Goal: Task Accomplishment & Management: Manage account settings

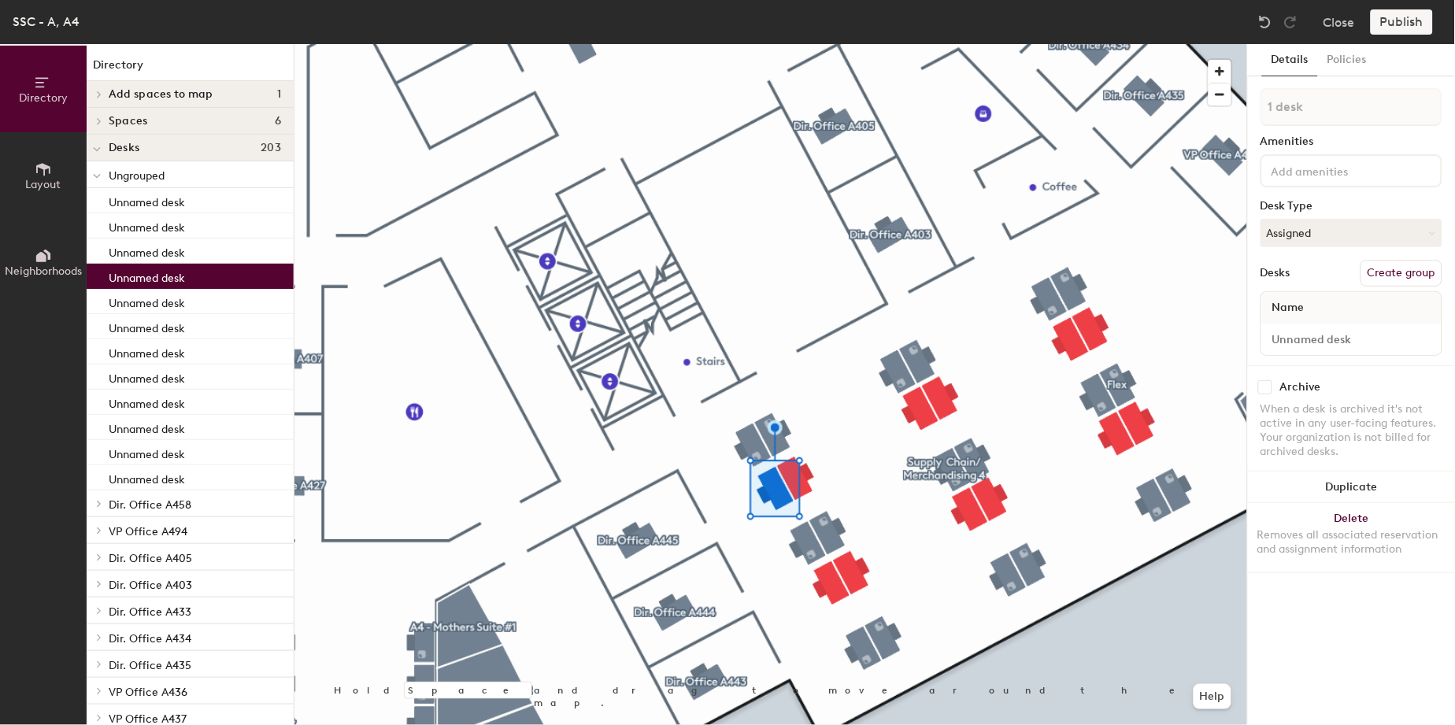
type input "2 desks"
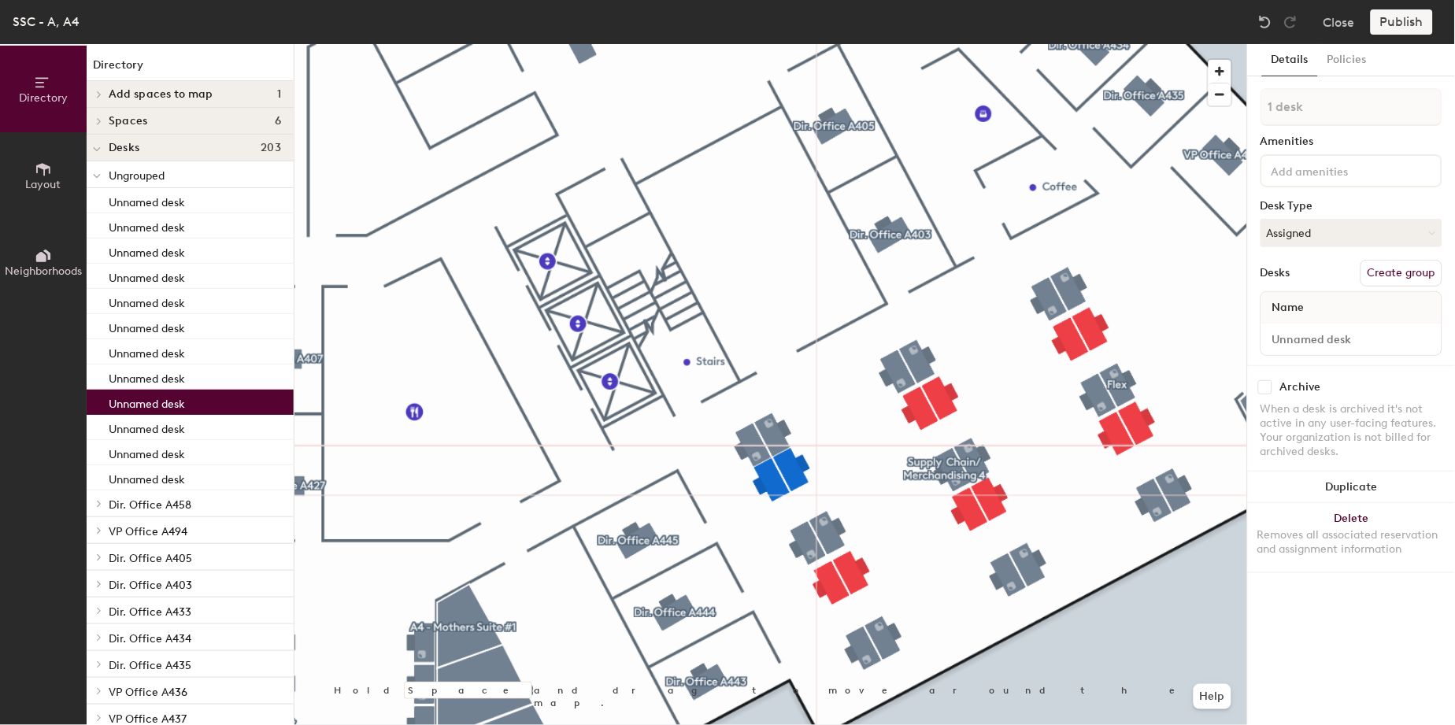
type input "2 desks"
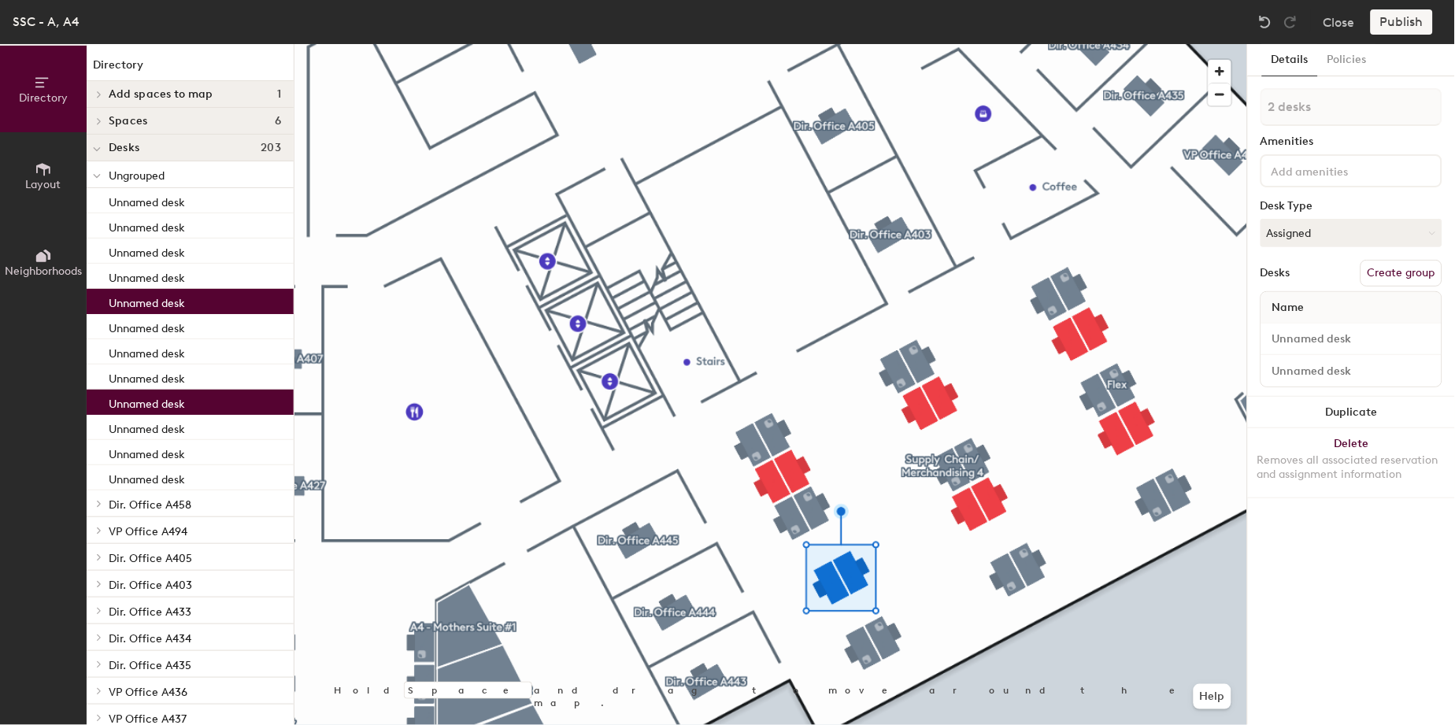
click at [1386, 260] on button "Create group" at bounding box center [1402, 273] width 82 height 27
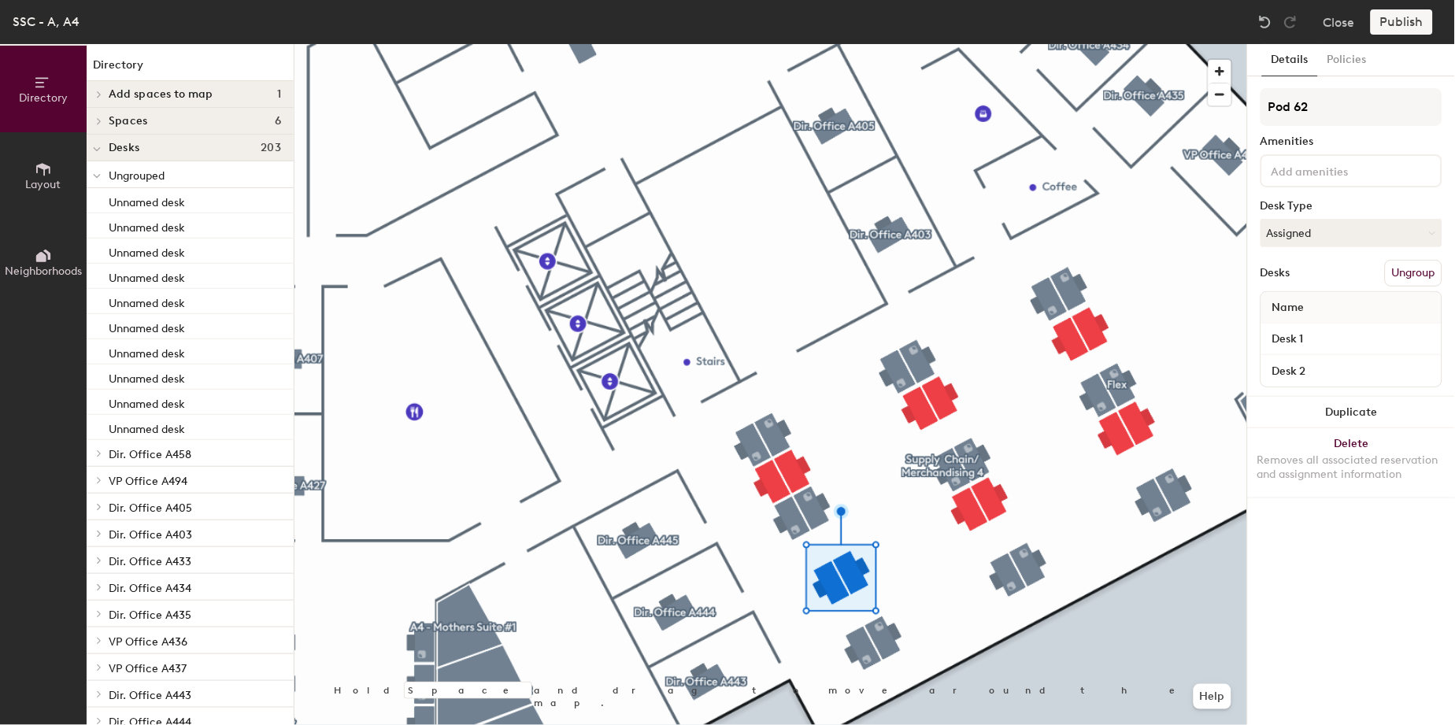
drag, startPoint x: 1277, startPoint y: 106, endPoint x: 757, endPoint y: -32, distance: 537.6
click at [757, 0] on html "Skip navigation Schedule Office People Analytics Visits Deliveries Services Man…" at bounding box center [727, 362] width 1455 height 725
type input "Flex"
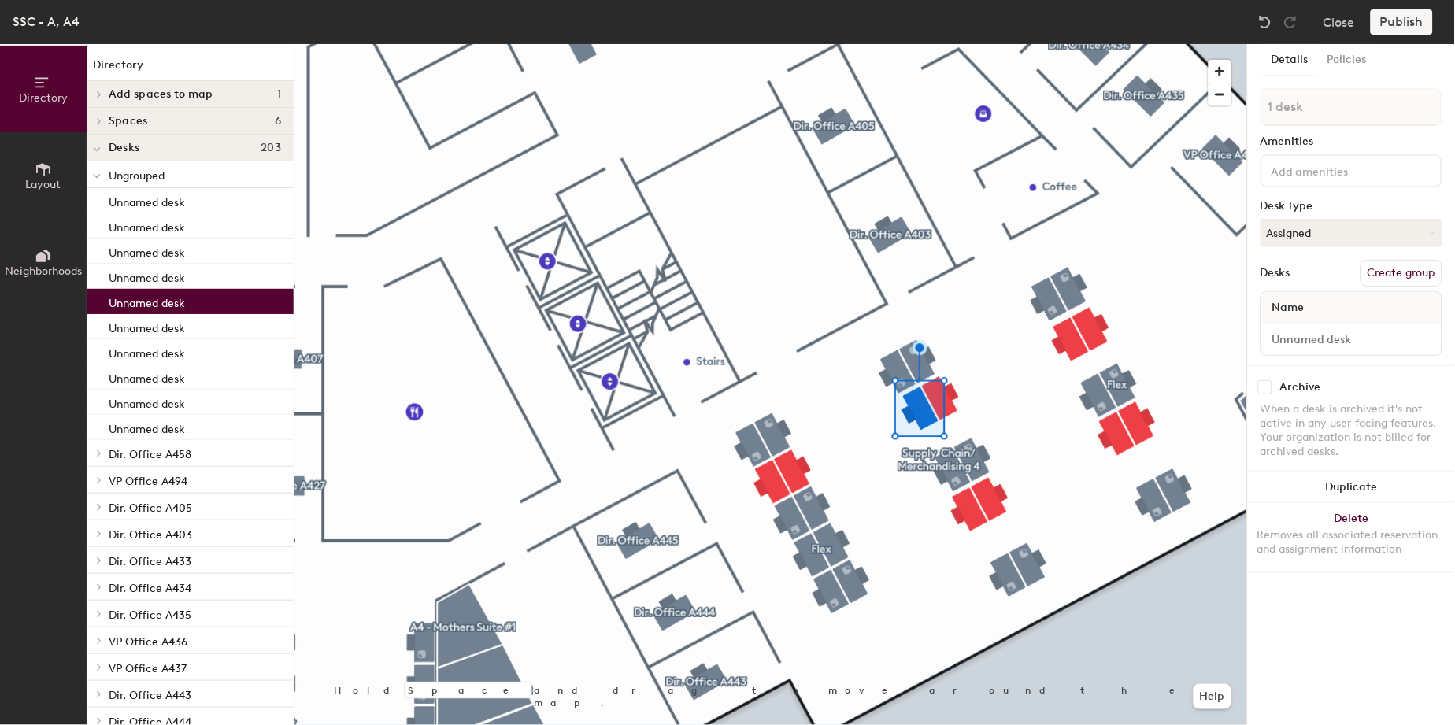
type input "2 desks"
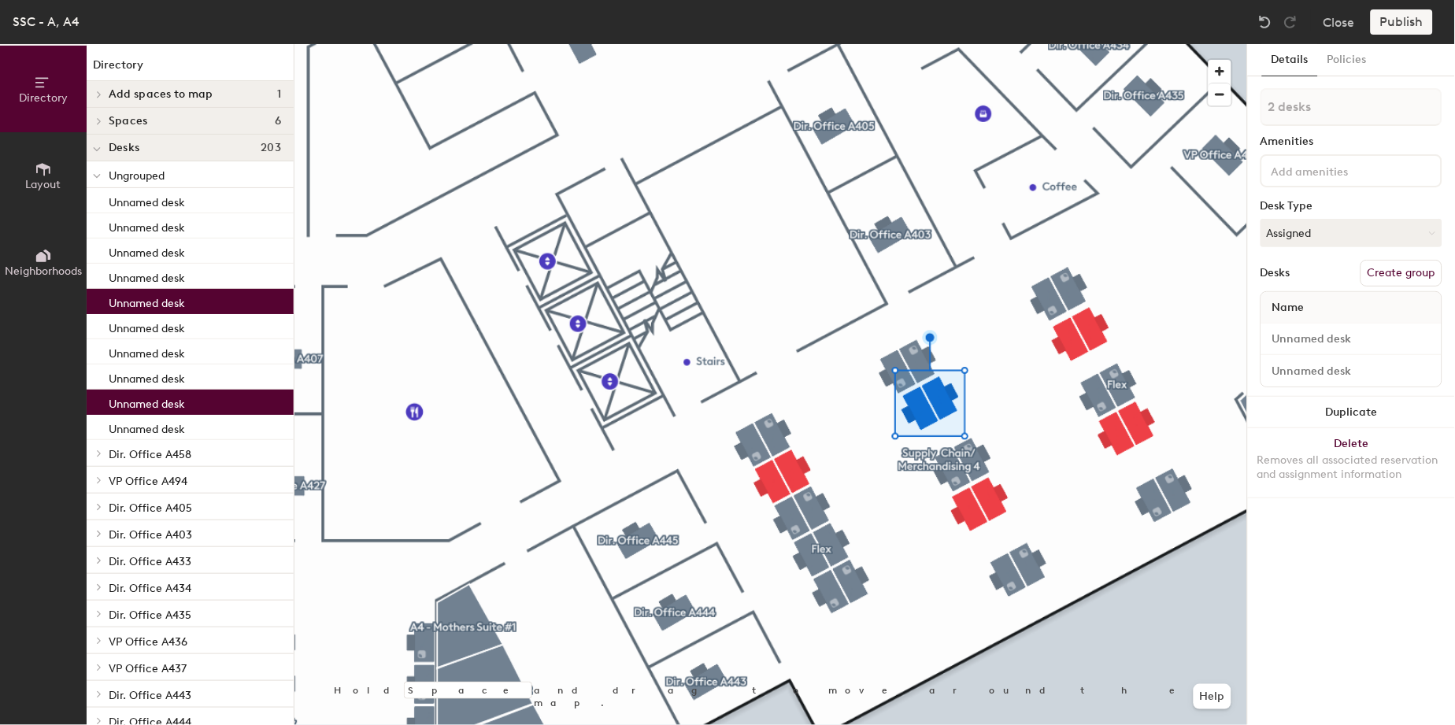
click at [1373, 265] on button "Create group" at bounding box center [1402, 273] width 82 height 27
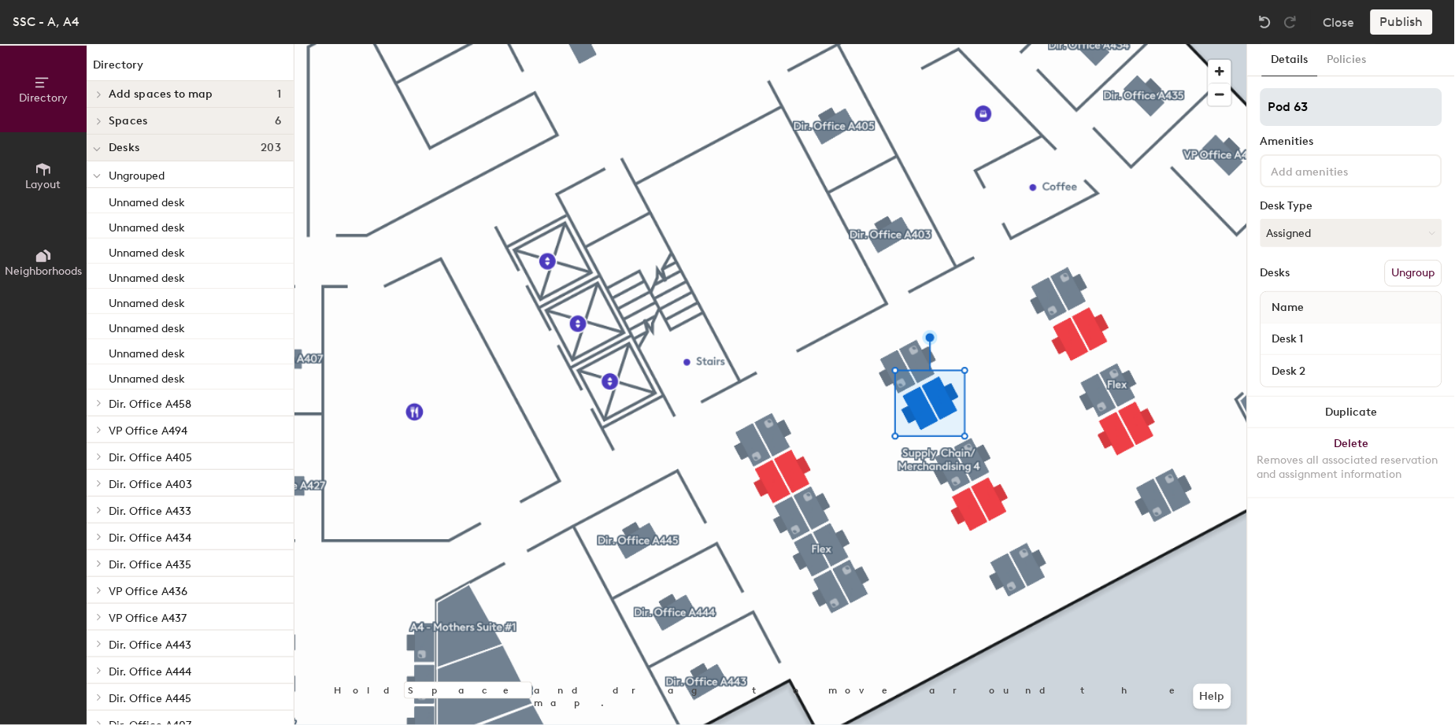
click at [904, 50] on div "Directory Layout Neighborhoods Directory Add spaces to map 1 A495 PD Work Room …" at bounding box center [727, 384] width 1455 height 681
type input "Flex"
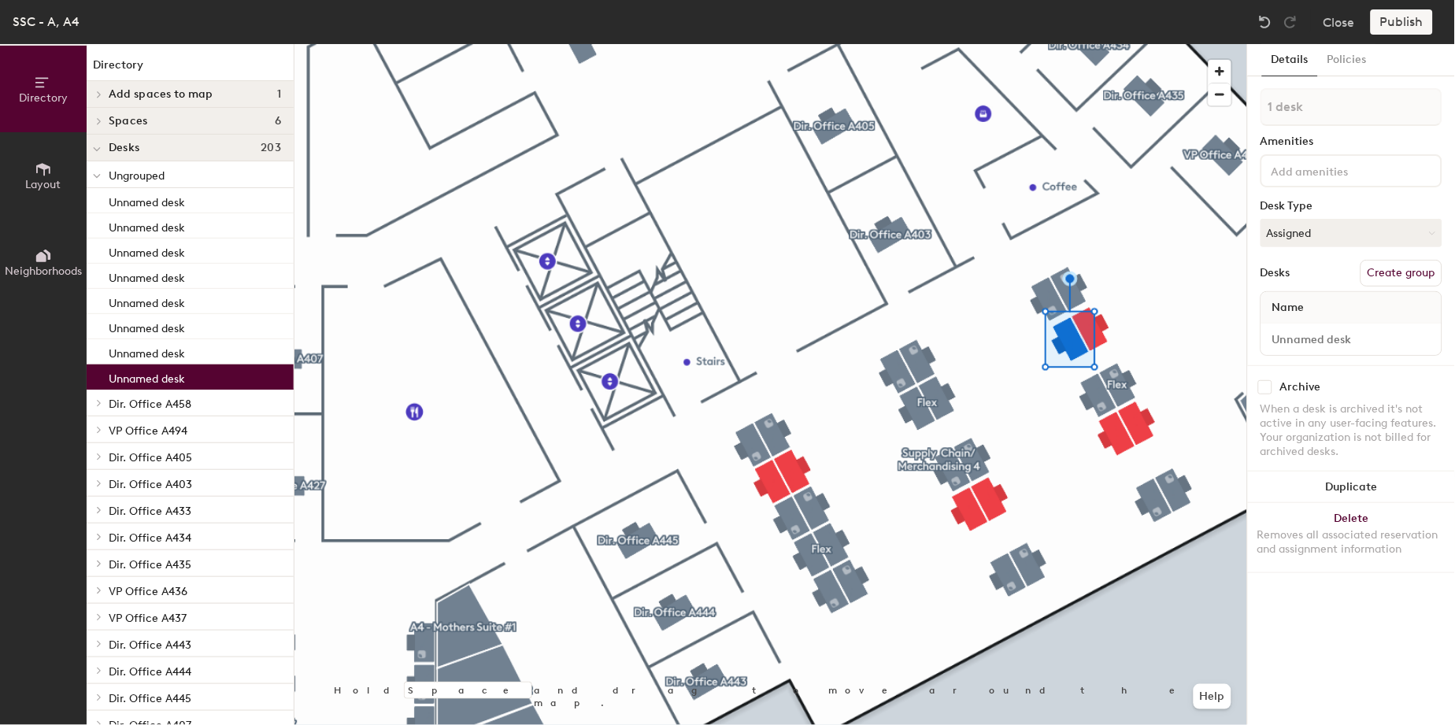
type input "2 desks"
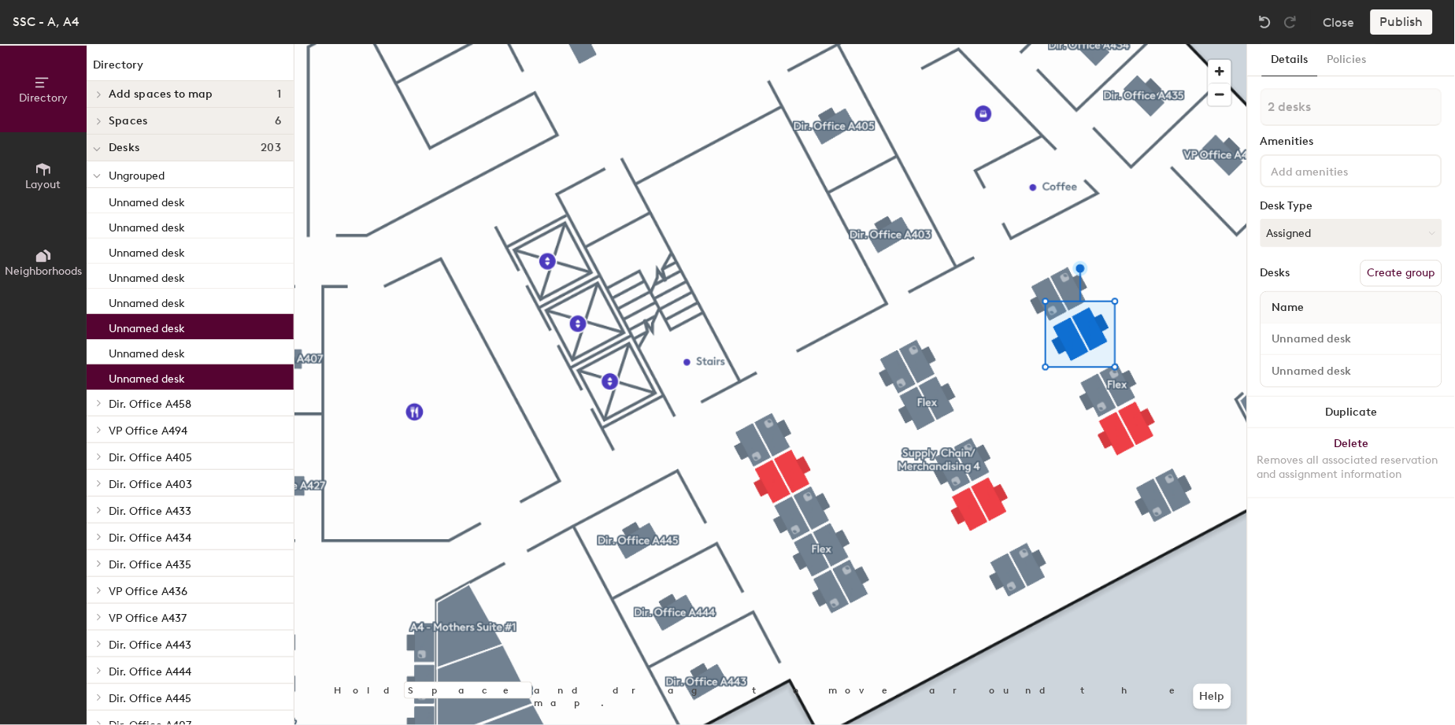
click at [1390, 266] on button "Create group" at bounding box center [1402, 273] width 82 height 27
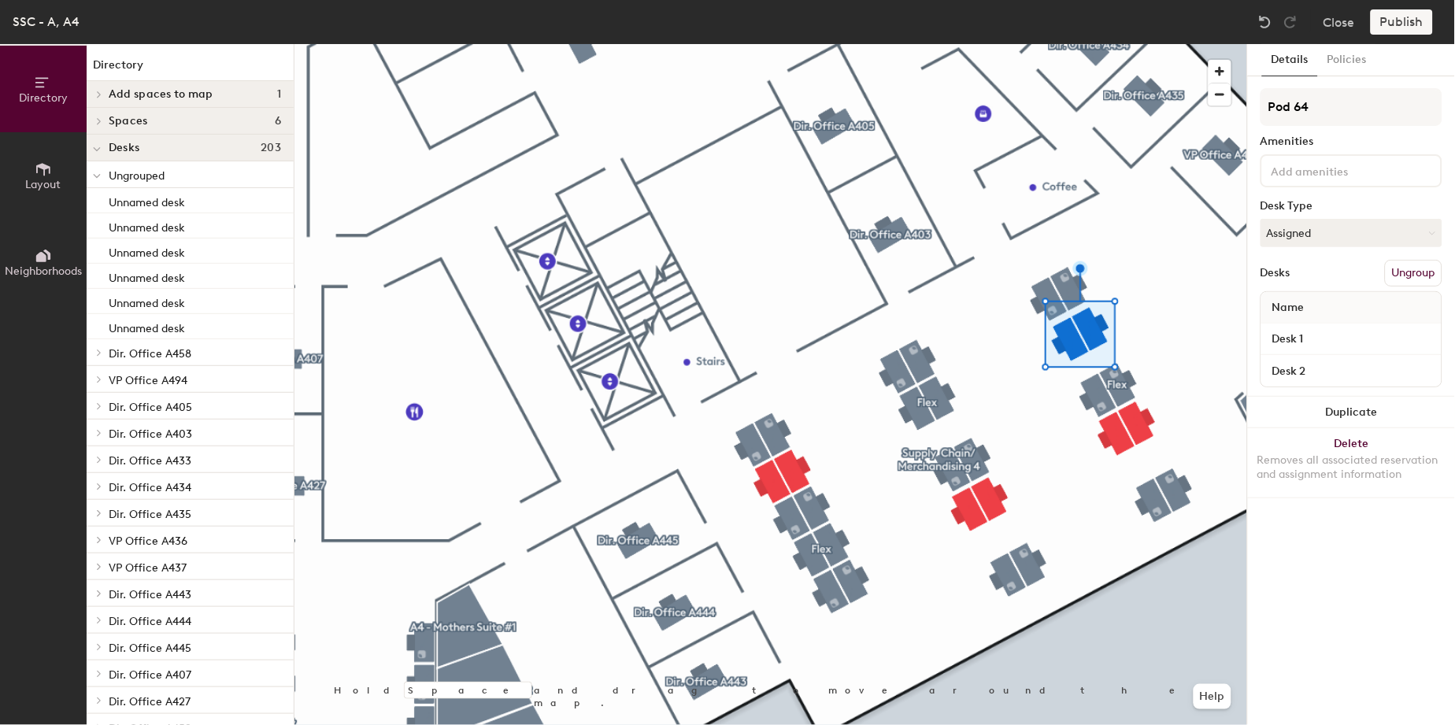
drag, startPoint x: 1325, startPoint y: 107, endPoint x: 498, endPoint y: -102, distance: 853.1
click at [498, 0] on html "Skip navigation Schedule Office People Analytics Visits Deliveries Services Man…" at bounding box center [727, 362] width 1455 height 725
type input "Flex"
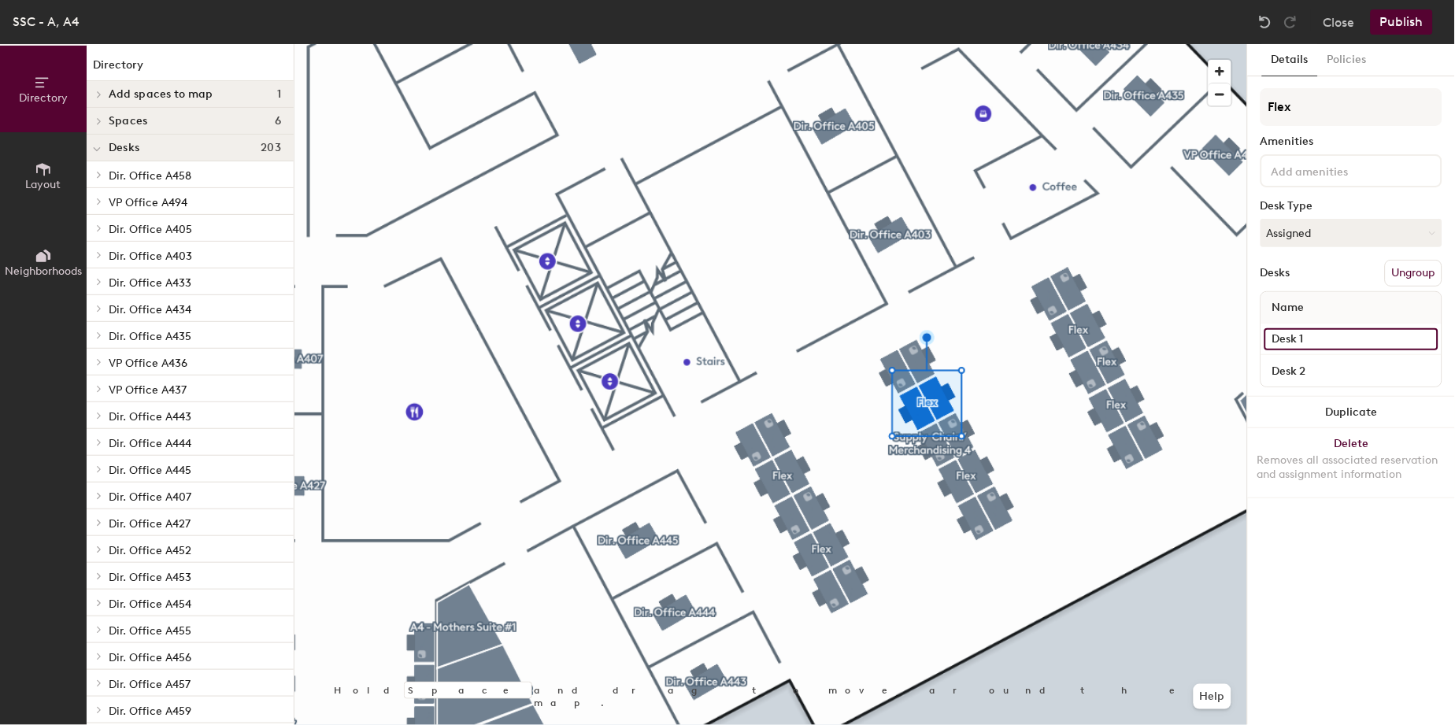
click at [1316, 339] on input "Desk 1" at bounding box center [1352, 339] width 174 height 22
type input "A4096"
click at [1321, 374] on input "Desk 2" at bounding box center [1352, 371] width 174 height 22
type input "A4101"
click at [1301, 336] on input "Desk 1" at bounding box center [1352, 339] width 174 height 22
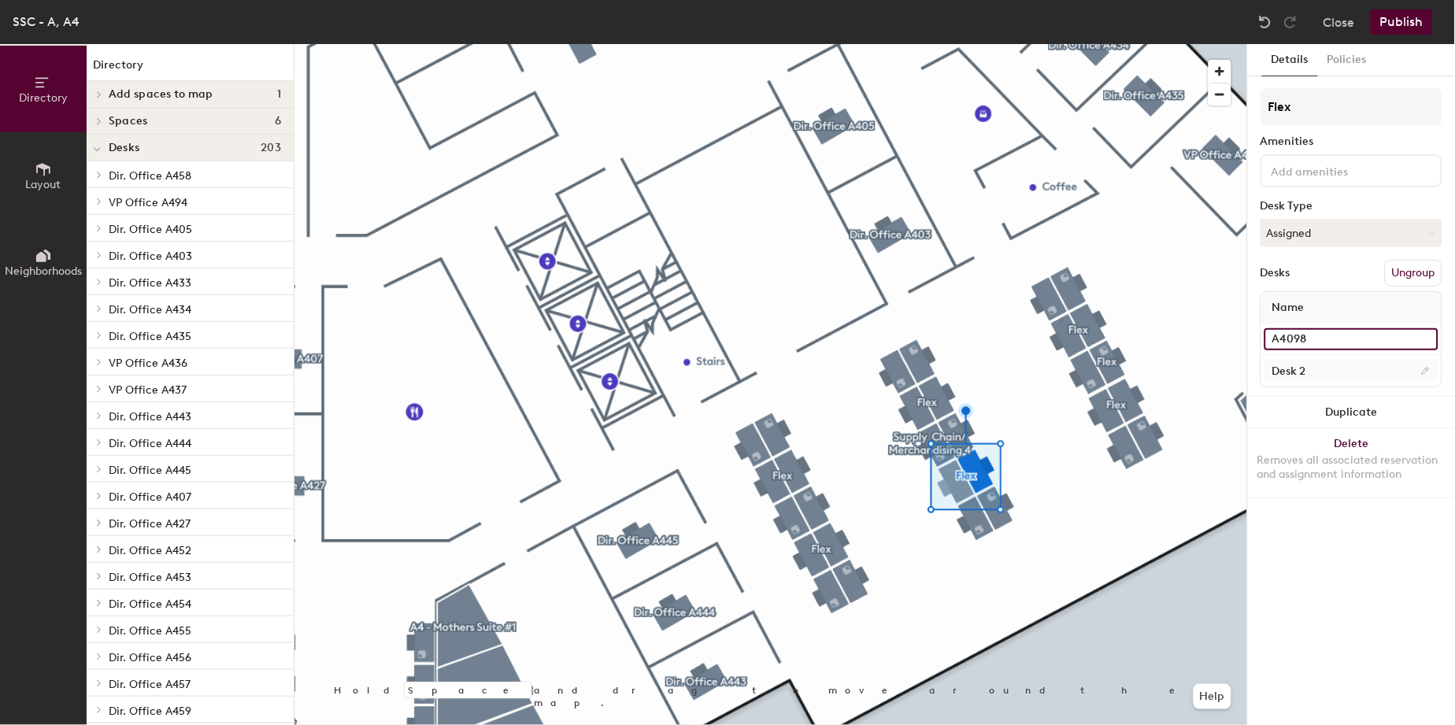
type input "A4098"
click at [1325, 373] on input "Desk 2" at bounding box center [1352, 371] width 174 height 22
type input "A4103"
click at [1292, 347] on input "Desk 1" at bounding box center [1352, 339] width 174 height 22
type input "A4106"
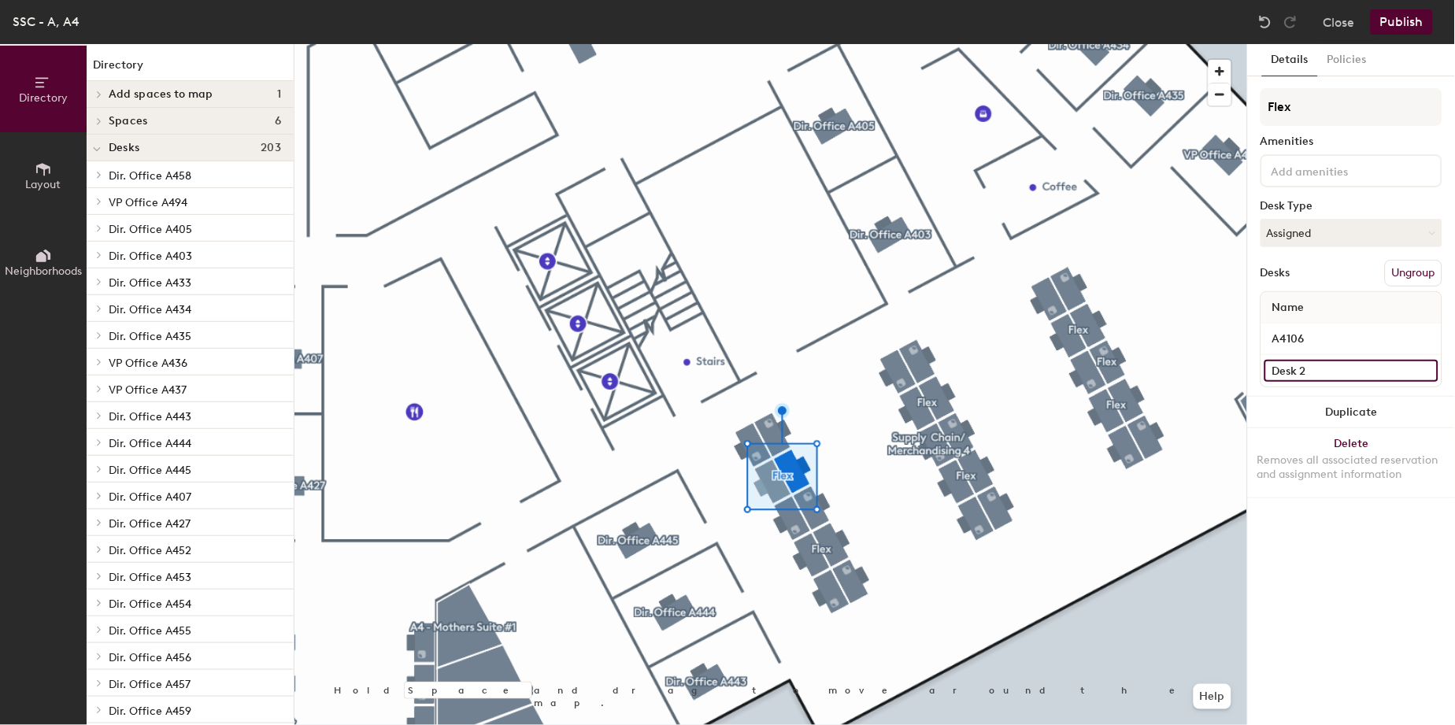
click at [1302, 379] on input "Desk 2" at bounding box center [1352, 371] width 174 height 22
type input "A4111"
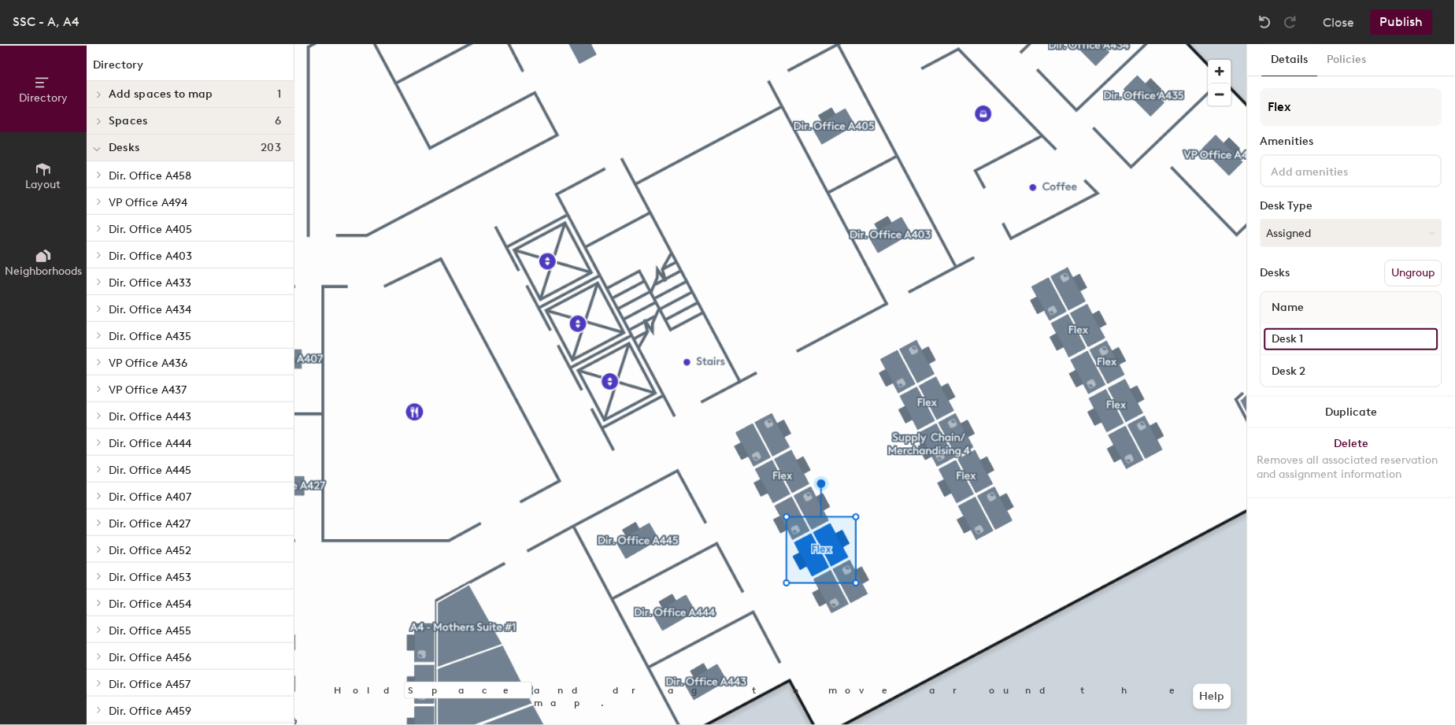
click at [1300, 331] on input "Desk 1" at bounding box center [1352, 339] width 174 height 22
type input "A4108"
click at [1296, 375] on input "Desk 2" at bounding box center [1352, 371] width 174 height 22
type input "A4113"
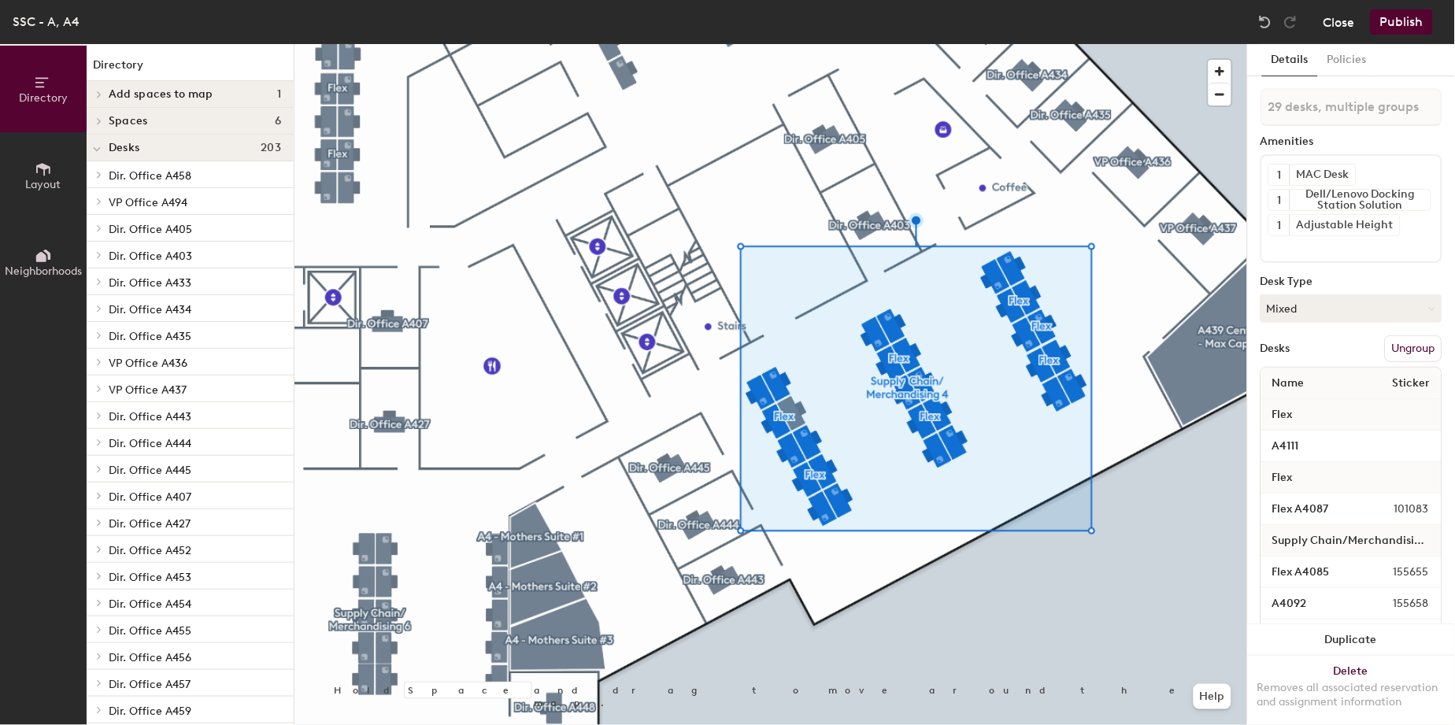
type input "30 desks, multiple groups"
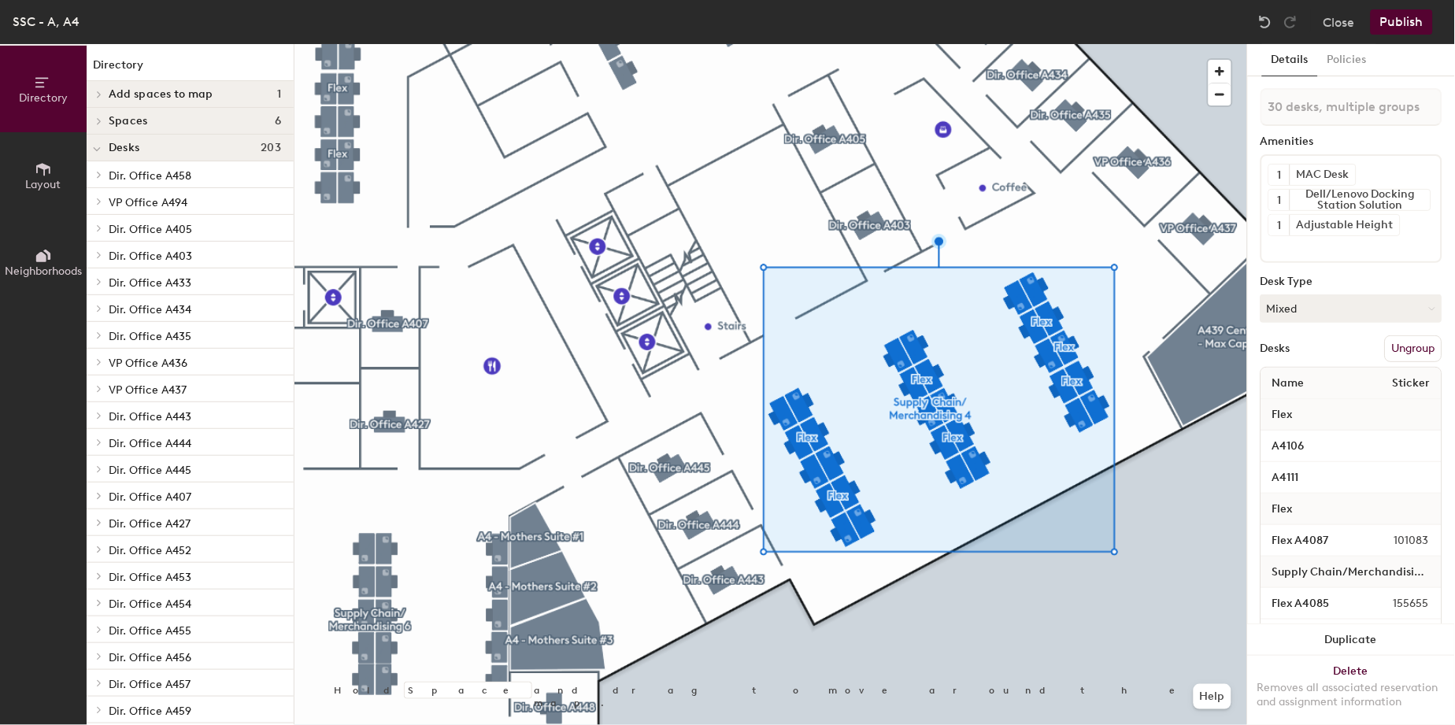
click at [1389, 19] on button "Publish" at bounding box center [1402, 21] width 62 height 25
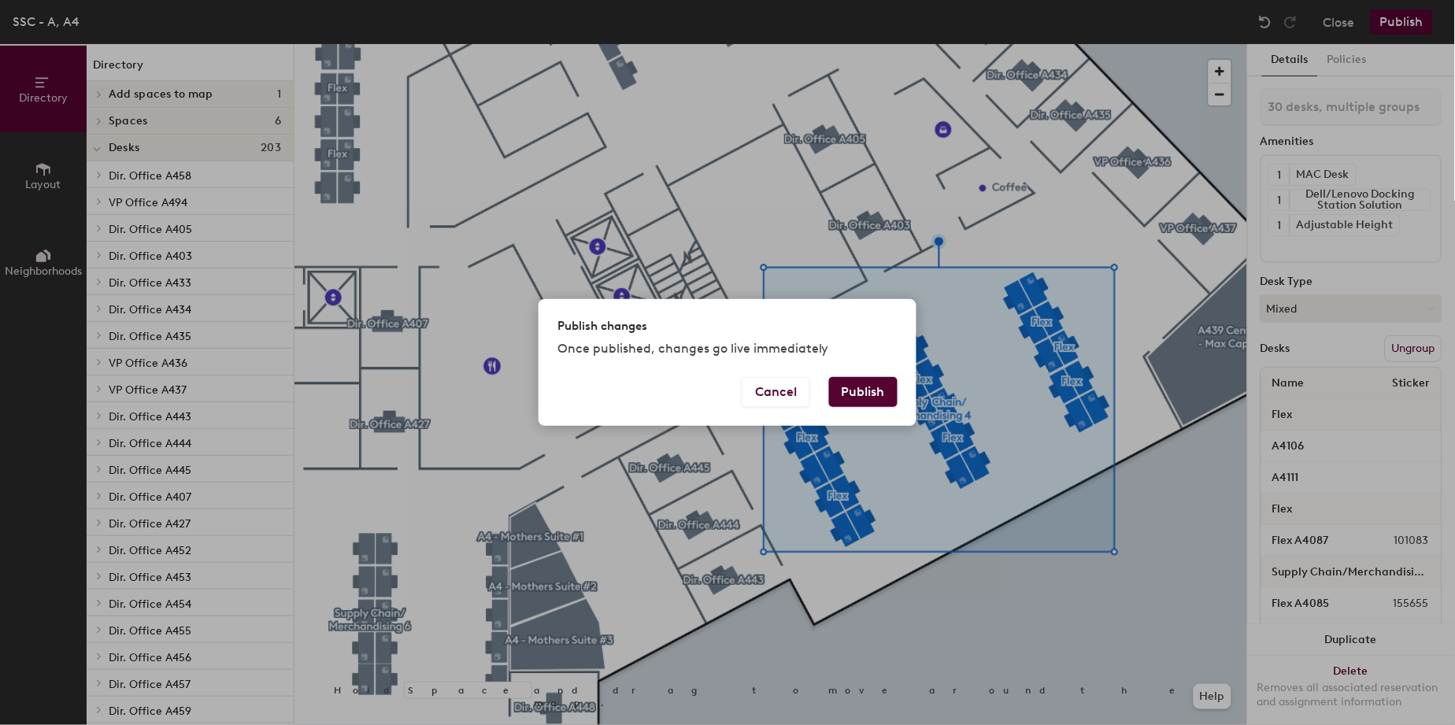
click at [851, 390] on button "Publish" at bounding box center [863, 392] width 69 height 30
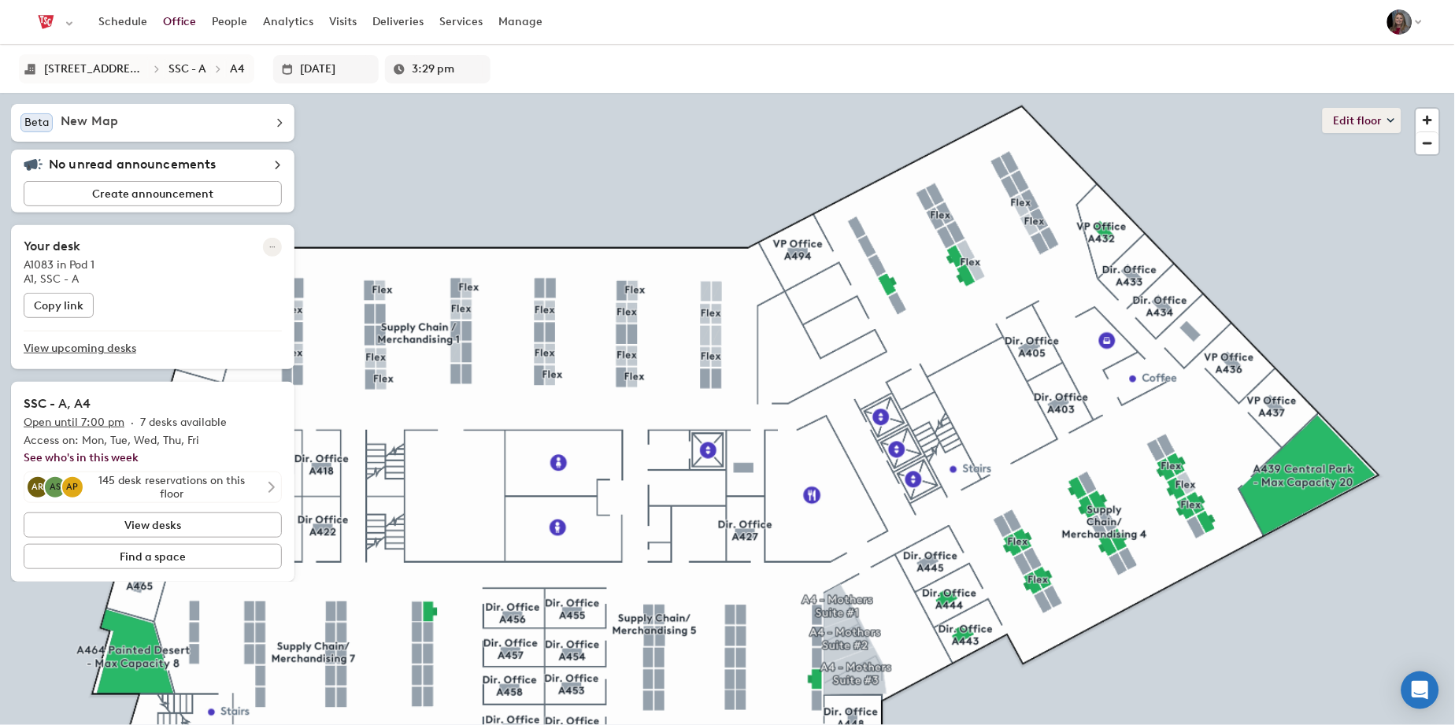
click at [1350, 119] on button "Edit floor" at bounding box center [1362, 120] width 79 height 25
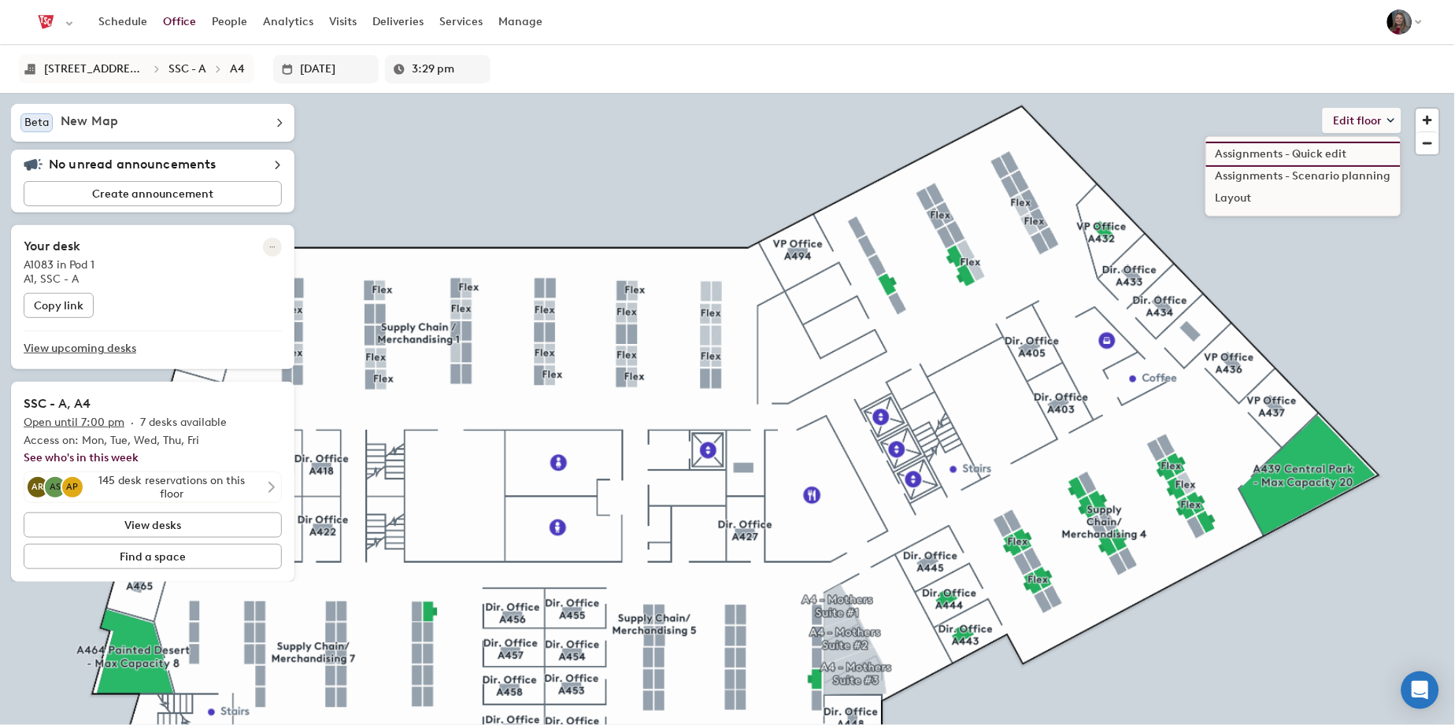
click at [1307, 153] on li "Assignments - Quick edit" at bounding box center [1304, 154] width 195 height 22
